Goal: Find specific page/section: Find specific page/section

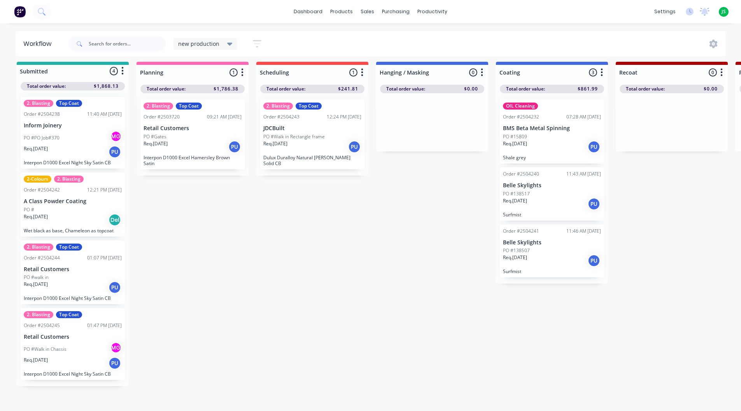
scroll to position [10, 0]
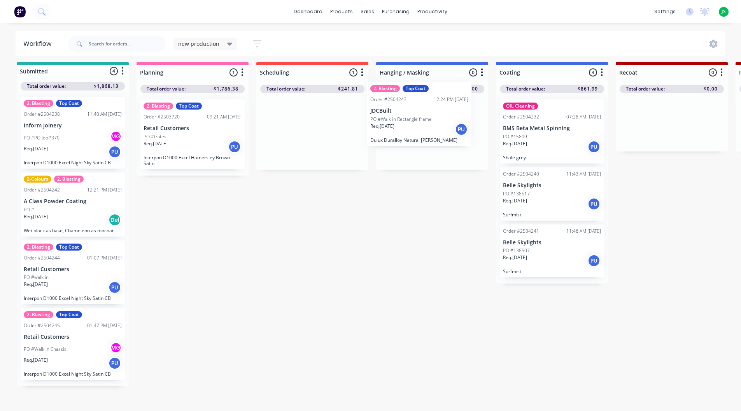
drag, startPoint x: 307, startPoint y: 135, endPoint x: 416, endPoint y: 124, distance: 109.4
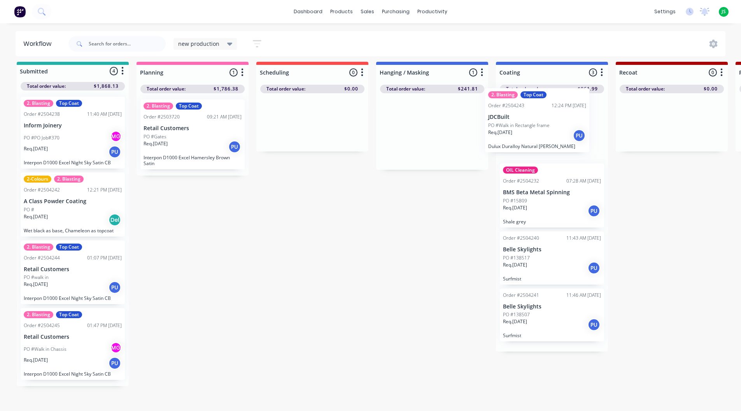
drag, startPoint x: 416, startPoint y: 124, endPoint x: 527, endPoint y: 121, distance: 110.8
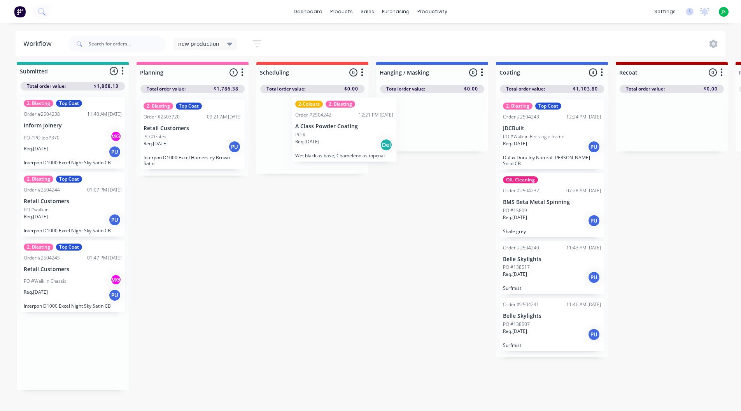
drag, startPoint x: 62, startPoint y: 208, endPoint x: 323, endPoint y: 131, distance: 271.6
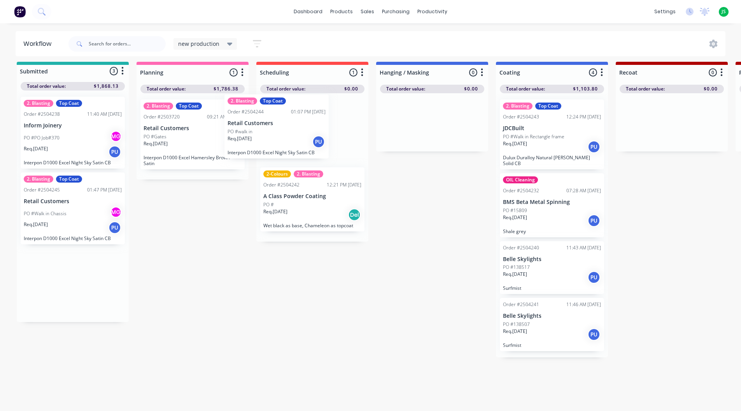
drag, startPoint x: 65, startPoint y: 213, endPoint x: 290, endPoint y: 136, distance: 238.5
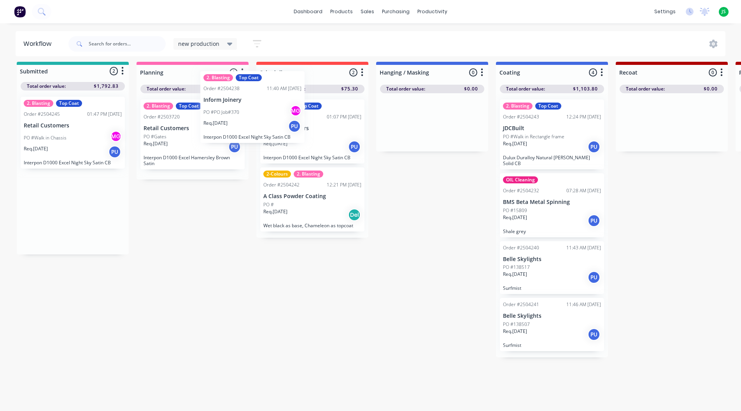
scroll to position [8, 0]
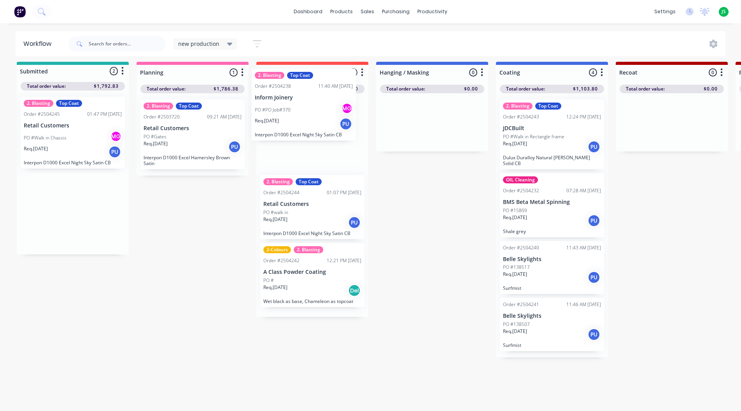
drag, startPoint x: 112, startPoint y: 138, endPoint x: 288, endPoint y: 121, distance: 176.5
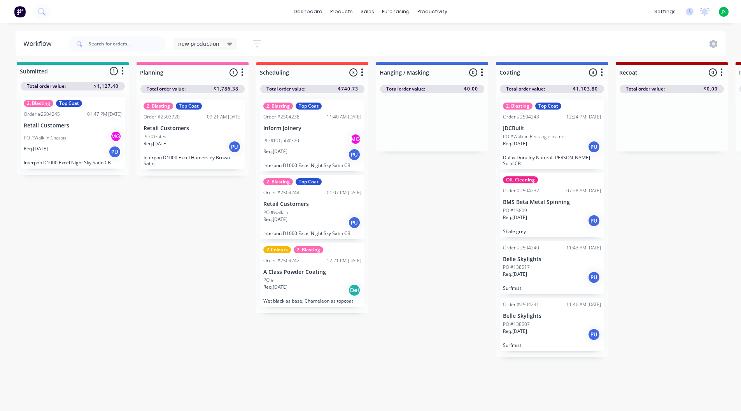
click at [80, 150] on div "Req. [DATE] PU" at bounding box center [73, 151] width 98 height 13
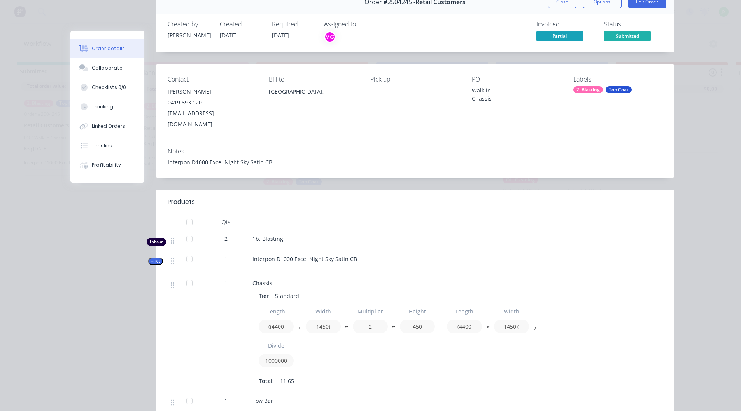
scroll to position [0, 0]
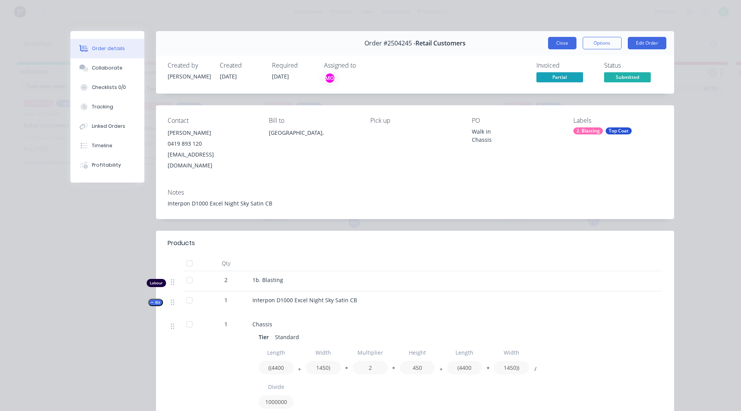
click at [566, 43] on button "Close" at bounding box center [562, 43] width 28 height 12
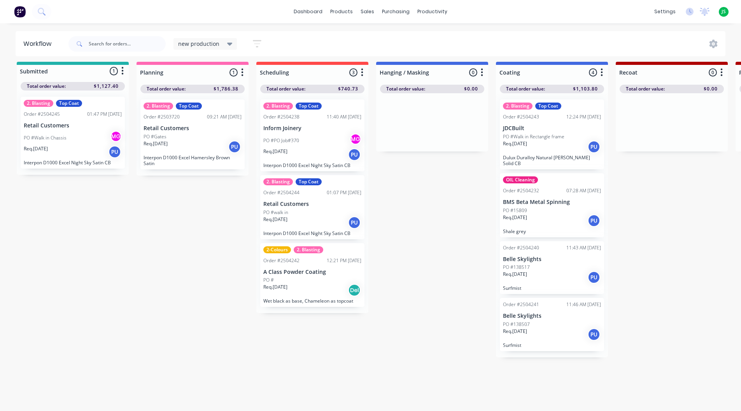
click at [323, 142] on div "PO #PO Job#370 MG" at bounding box center [312, 140] width 98 height 15
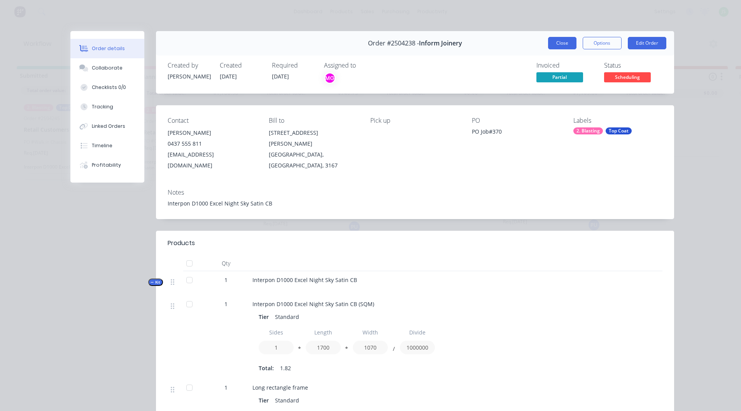
click at [556, 42] on button "Close" at bounding box center [562, 43] width 28 height 12
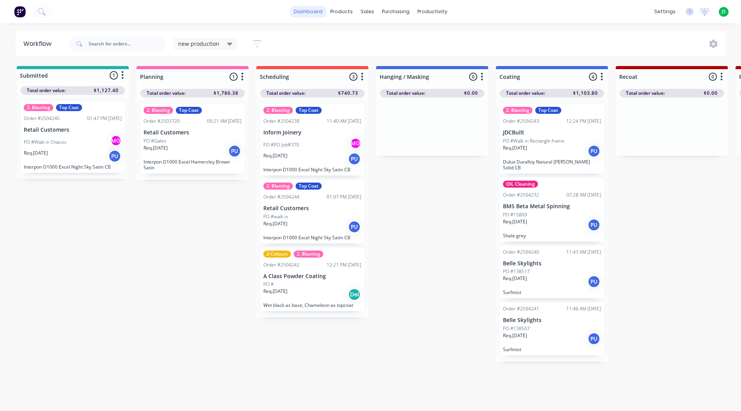
click at [313, 14] on link "dashboard" at bounding box center [308, 12] width 37 height 12
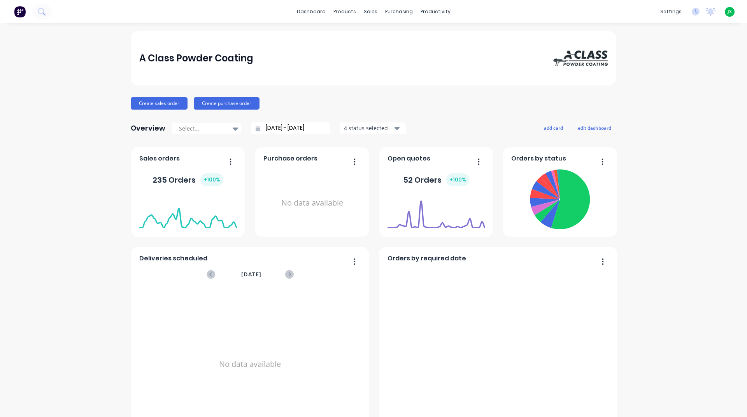
scroll to position [233, 0]
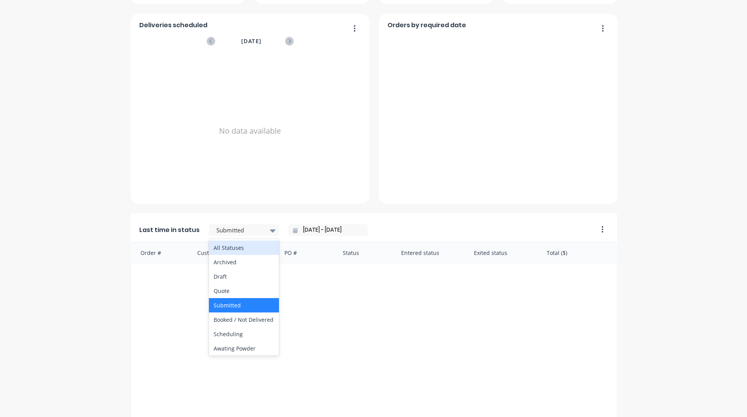
click at [243, 230] on div at bounding box center [239, 231] width 49 height 10
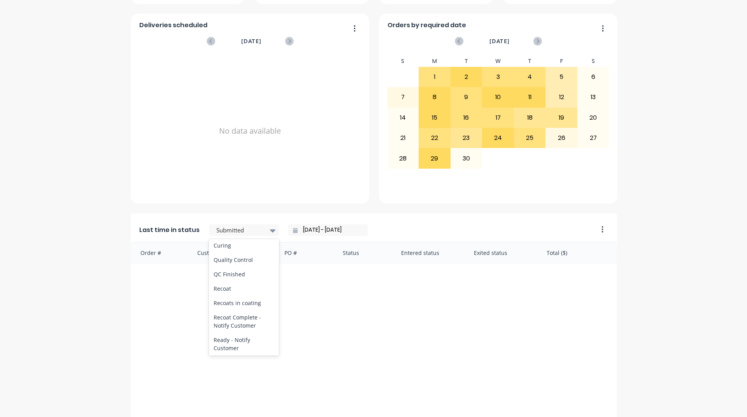
scroll to position [311, 0]
click at [235, 234] on div "Coating" at bounding box center [244, 226] width 70 height 14
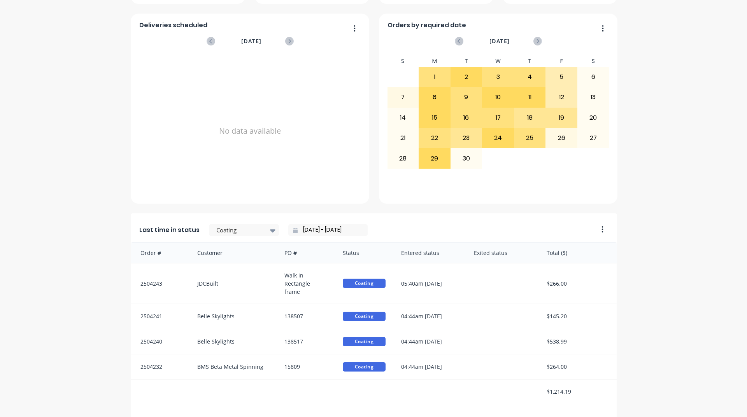
click at [312, 231] on input "[DATE] - [DATE]" at bounding box center [330, 230] width 67 height 12
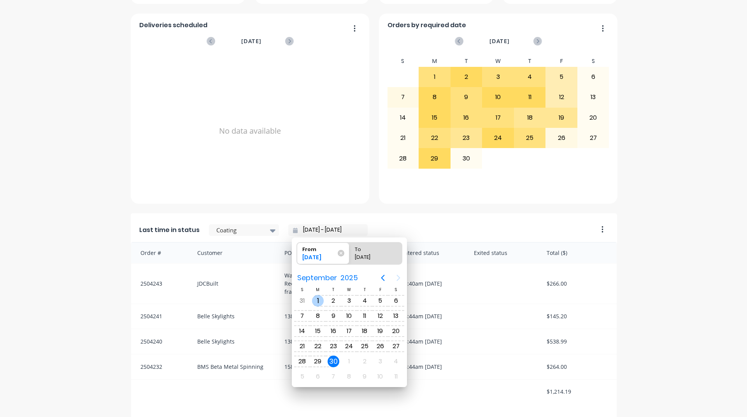
click at [313, 300] on div "1" at bounding box center [318, 301] width 12 height 12
type input "[DATE] - [DATE]"
radio input "false"
radio input "true"
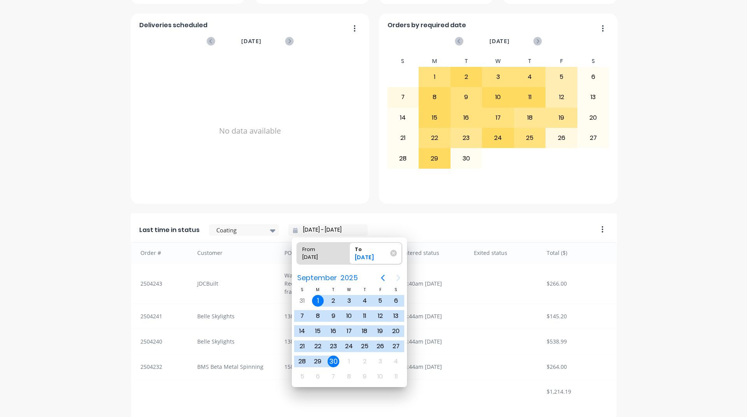
click at [335, 361] on div "30" at bounding box center [333, 362] width 12 height 12
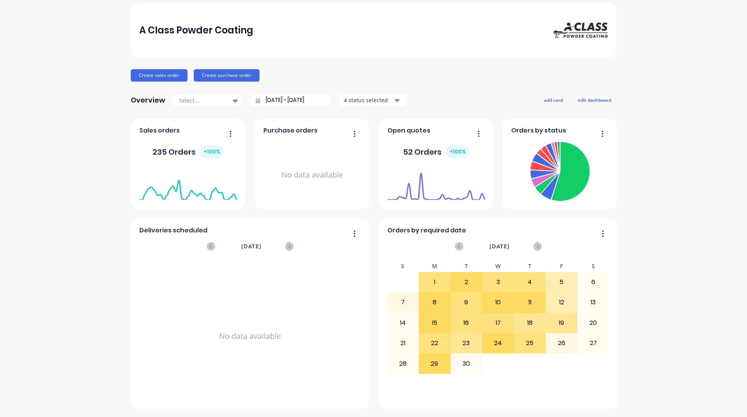
scroll to position [0, 0]
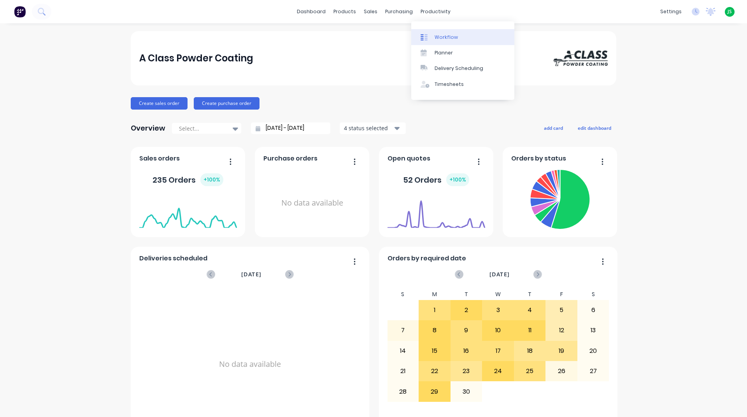
click at [441, 32] on link "Workflow" at bounding box center [462, 37] width 103 height 16
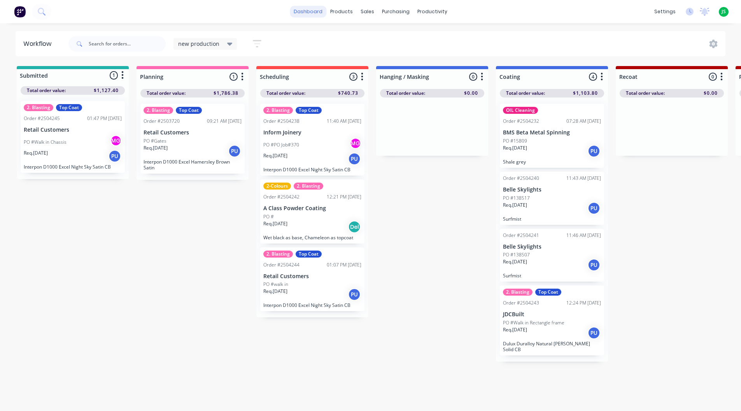
click at [322, 16] on link "dashboard" at bounding box center [308, 12] width 37 height 12
